Goal: Find specific page/section: Find specific page/section

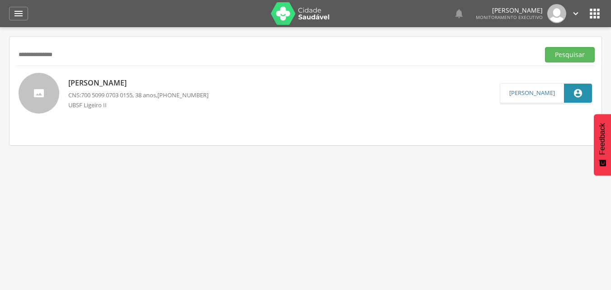
type input "**********"
click at [545, 47] on button "Pesquisar" at bounding box center [570, 54] width 50 height 15
drag, startPoint x: 81, startPoint y: 52, endPoint x: 0, endPoint y: 47, distance: 81.1
click at [0, 47] on div " Supervisão  Distritos  Ubs Coordenador: - Queimadas / PB Intervalo de Tempo…" at bounding box center [305, 172] width 611 height 290
type input "**********"
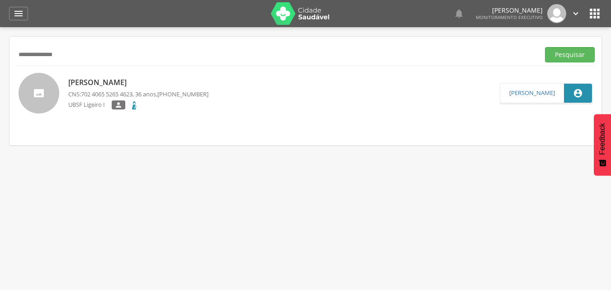
click at [545, 47] on button "Pesquisar" at bounding box center [570, 54] width 50 height 15
click at [137, 80] on p "Fagna de [PERSON_NAME]" at bounding box center [138, 82] width 140 height 10
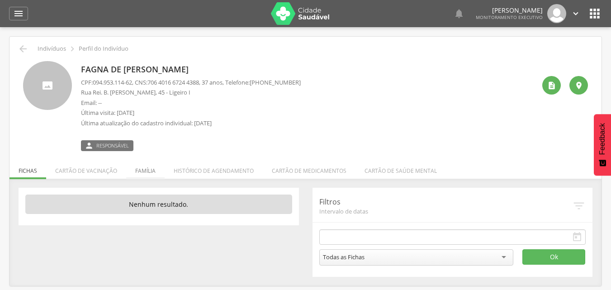
click at [135, 170] on li "Família" at bounding box center [145, 168] width 38 height 21
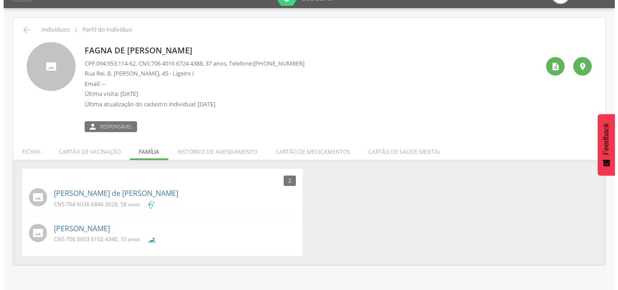
scroll to position [27, 0]
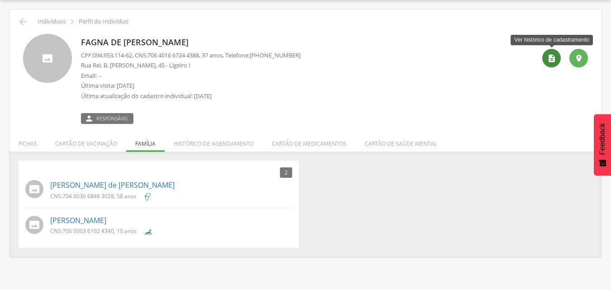
click at [551, 59] on icon "" at bounding box center [552, 58] width 9 height 9
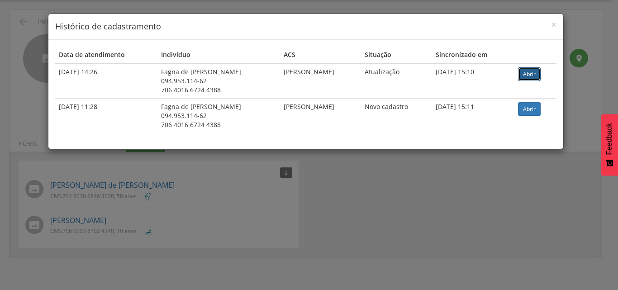
click at [527, 75] on link "Abrir" at bounding box center [529, 74] width 23 height 14
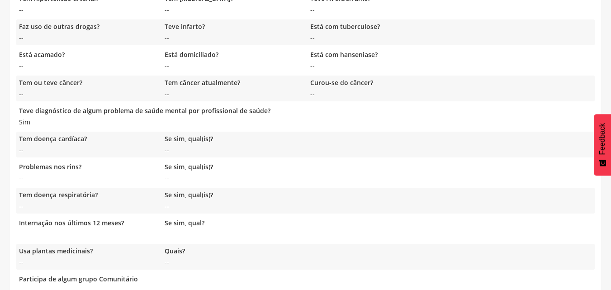
scroll to position [562, 0]
